Goal: Find specific page/section: Find specific page/section

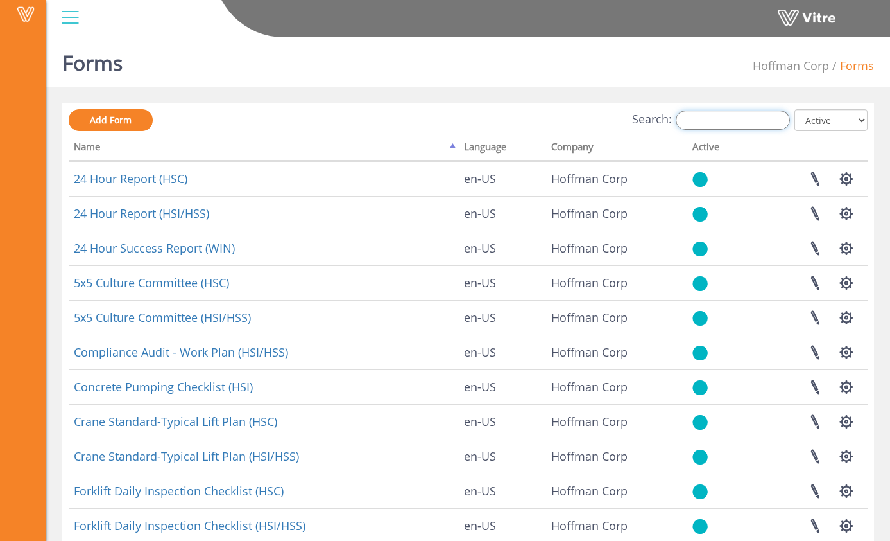
click at [743, 117] on input "Search:" at bounding box center [733, 119] width 114 height 19
type input "p"
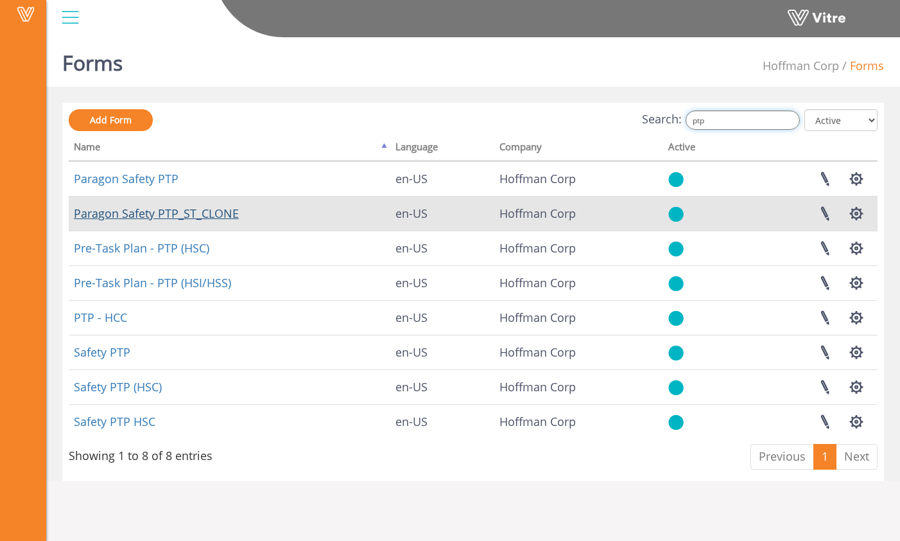
type input "ptp"
click at [189, 211] on link "Paragon Safety PTP_ST_CLONE" at bounding box center [156, 212] width 165 height 15
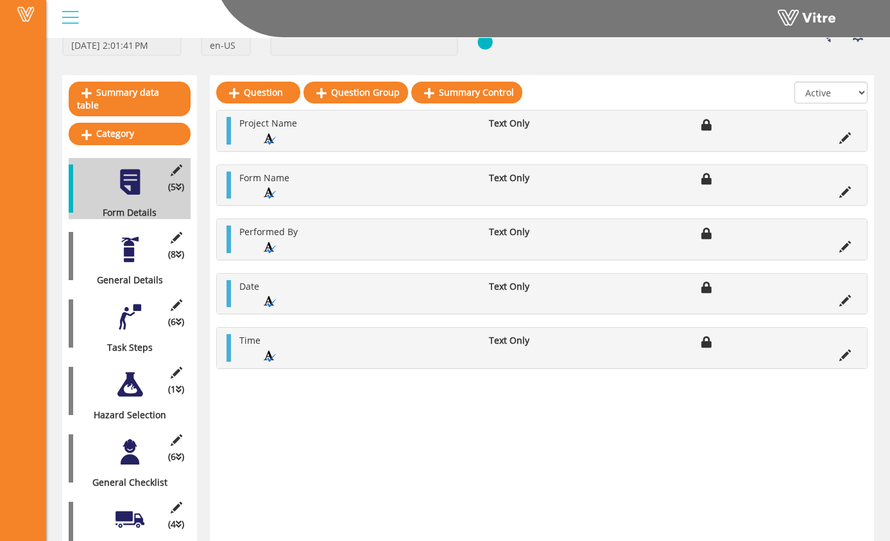
scroll to position [89, 0]
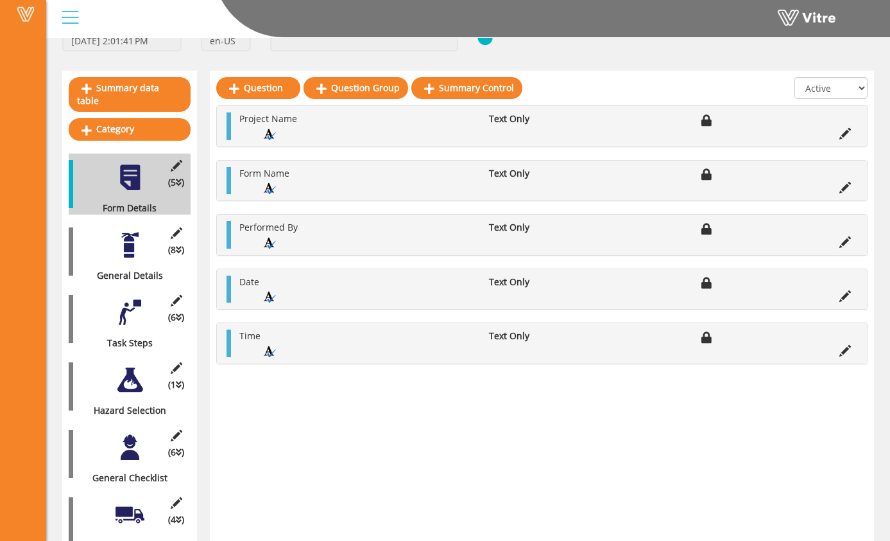
click at [134, 234] on div at bounding box center [130, 244] width 29 height 29
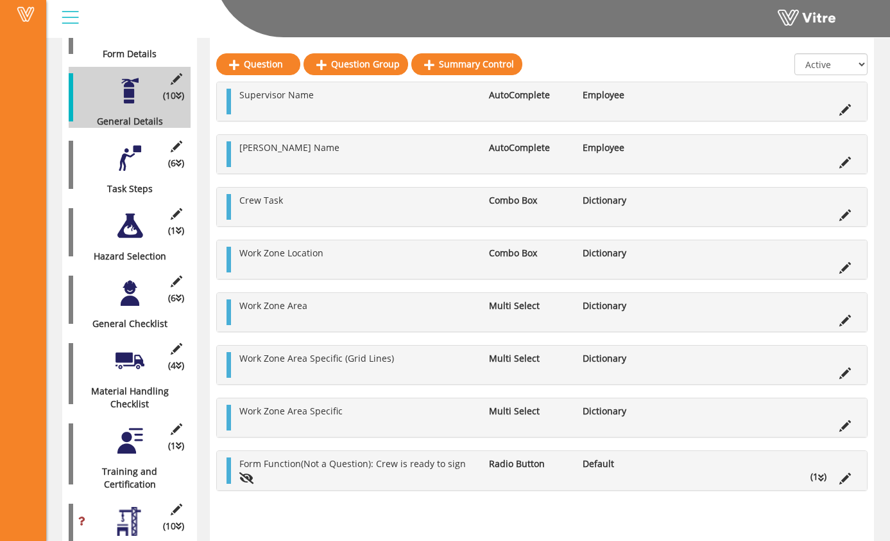
scroll to position [228, 0]
